Goal: Find specific page/section: Find specific page/section

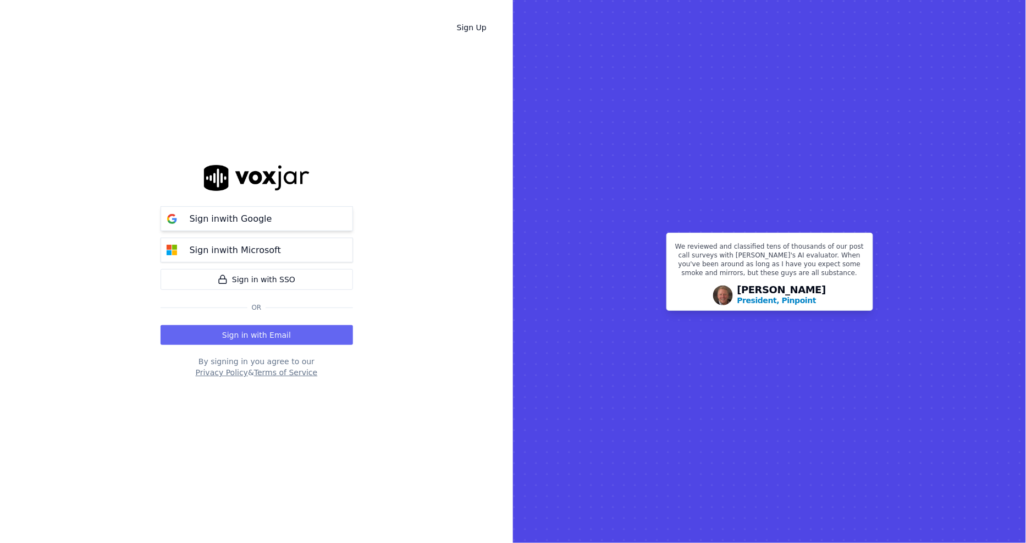
click at [224, 217] on p "Sign in with Google" at bounding box center [231, 218] width 82 height 13
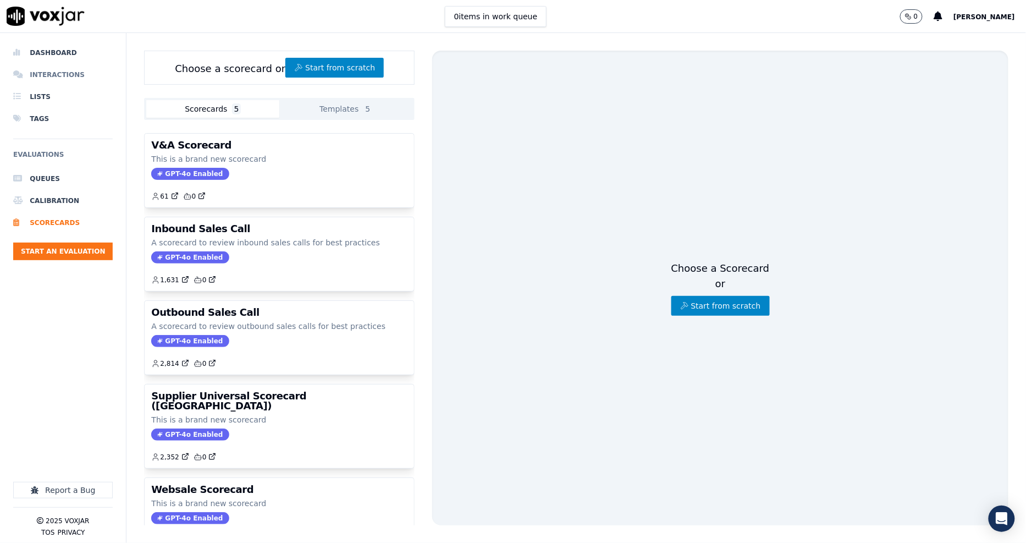
click at [57, 74] on li "Interactions" at bounding box center [63, 75] width 100 height 22
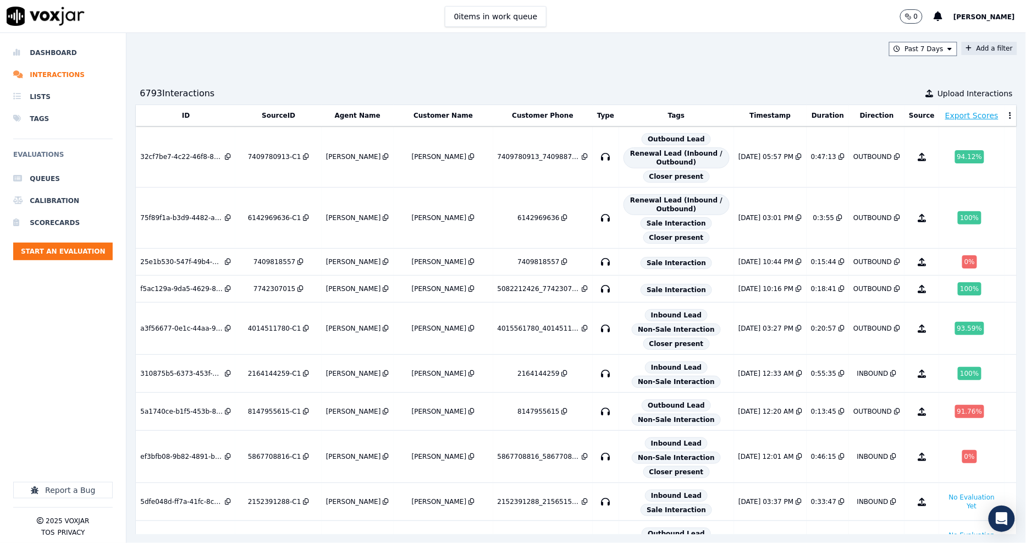
click at [962, 48] on button "Add a filter" at bounding box center [990, 48] width 56 height 13
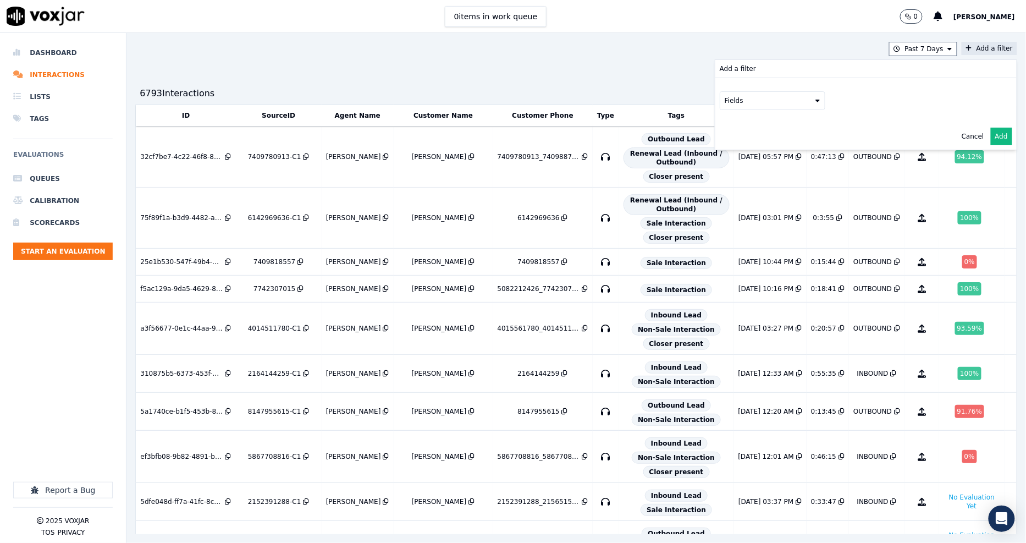
click at [743, 104] on button "Fields" at bounding box center [773, 100] width 106 height 19
click at [738, 207] on div "customers" at bounding box center [755, 211] width 35 height 9
click at [777, 125] on button "Fields" at bounding box center [786, 123] width 106 height 19
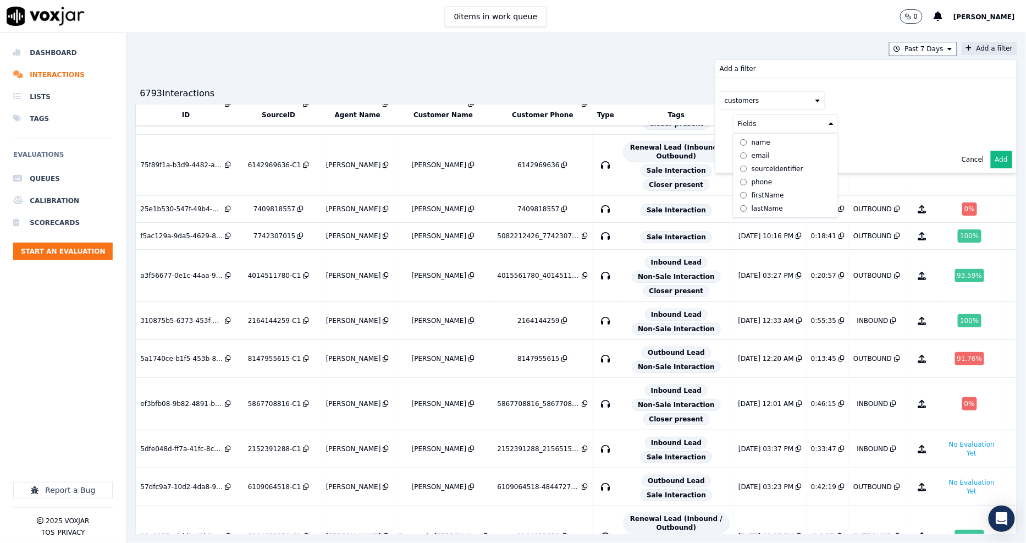
scroll to position [122, 0]
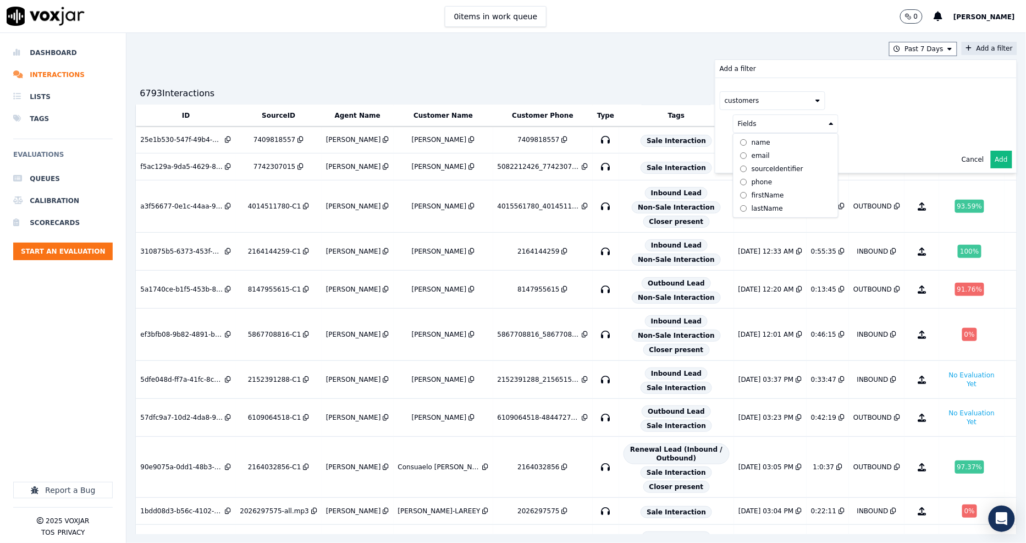
click at [746, 179] on label "phone" at bounding box center [786, 181] width 100 height 13
click at [843, 127] on button at bounding box center [922, 122] width 158 height 16
click at [850, 145] on input "text" at bounding box center [922, 145] width 148 height 19
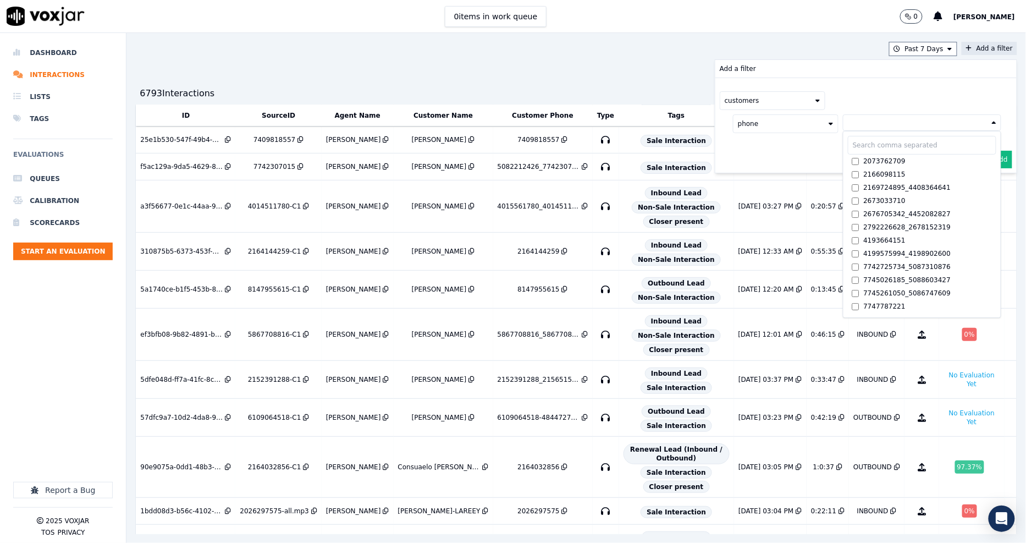
paste input "5674574043"
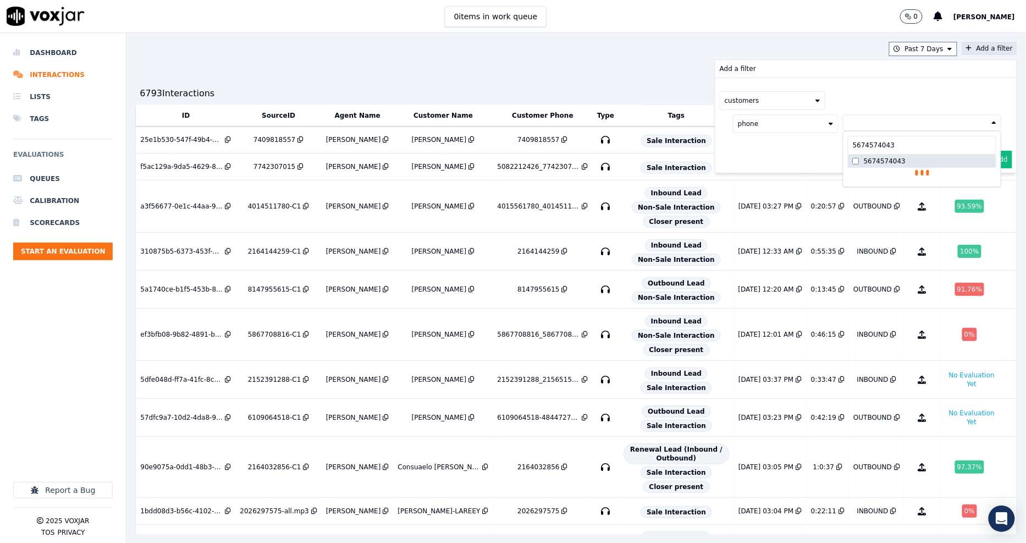
type input "5674574043"
click at [864, 165] on div "5674574043" at bounding box center [885, 161] width 42 height 9
click at [761, 162] on div "customers phone 5674574043 5674574043 5674574043 AND" at bounding box center [865, 125] width 301 height 95
click at [991, 185] on button "Add" at bounding box center [1001, 186] width 21 height 18
